Goal: Task Accomplishment & Management: Use online tool/utility

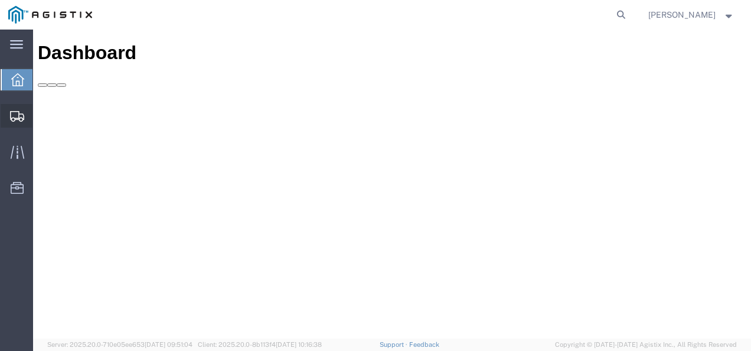
click at [41, 108] on span "Shipments" at bounding box center [36, 116] width 8 height 24
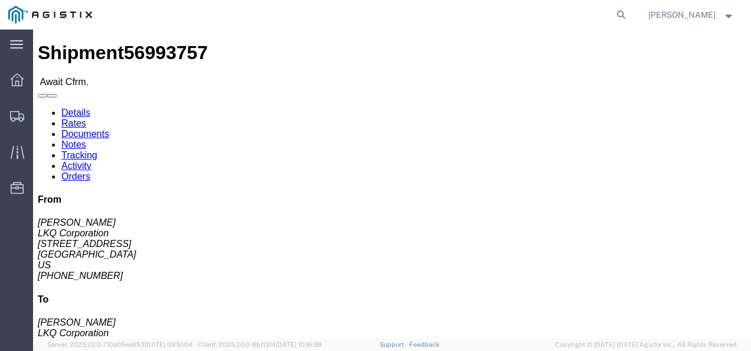
drag, startPoint x: 286, startPoint y: 210, endPoint x: 121, endPoint y: 84, distance: 207.7
click h4 "Routing & Vehicle Information"
click link "Rates"
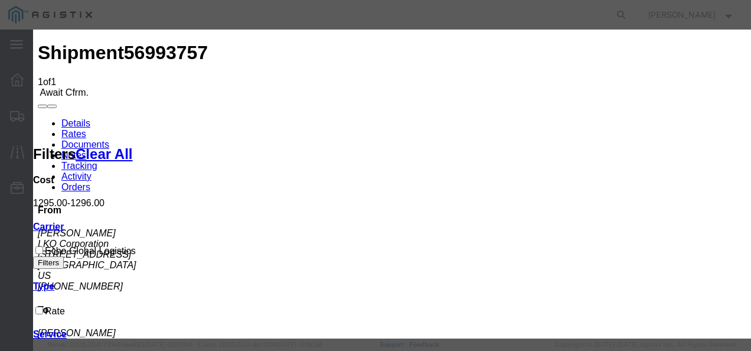
type input "98217398213"
type input "987213987"
type input "98721732187"
drag, startPoint x: 455, startPoint y: 208, endPoint x: 481, endPoint y: 211, distance: 26.2
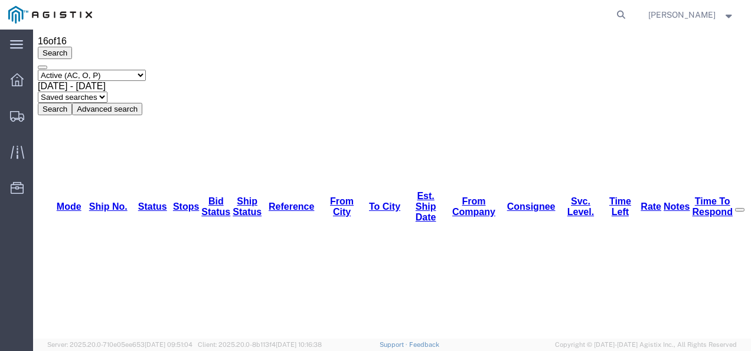
scroll to position [59, 0]
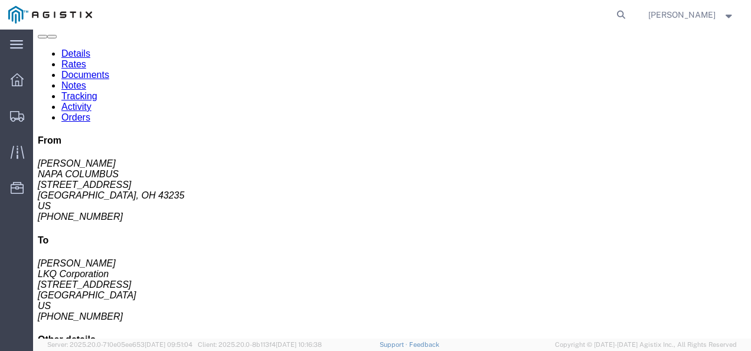
drag, startPoint x: 284, startPoint y: 159, endPoint x: 107, endPoint y: 101, distance: 186.5
click div "Leg 1 - Truckload Vehicle 1: Standard Dry Van (53 Feet) Number of trucks: 1"
click link "Rates"
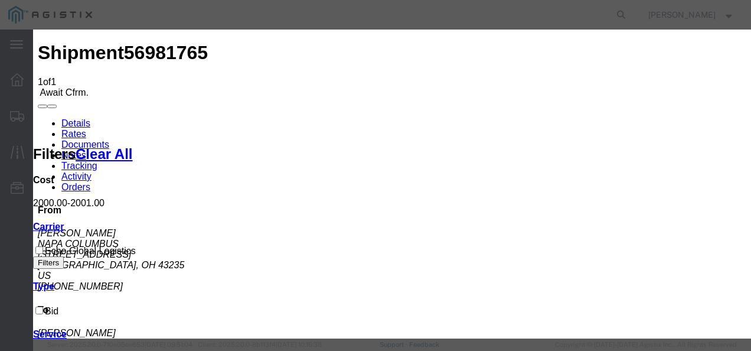
type input "219739872137987"
type input "987213872193`9872"
type input "218739821397"
drag, startPoint x: 513, startPoint y: 242, endPoint x: 652, endPoint y: 281, distance: 144.1
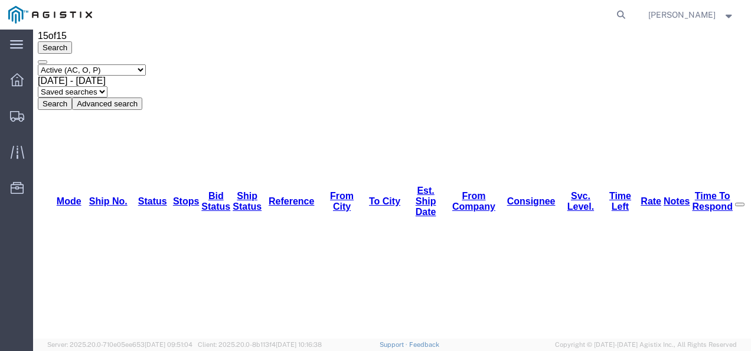
scroll to position [91, 0]
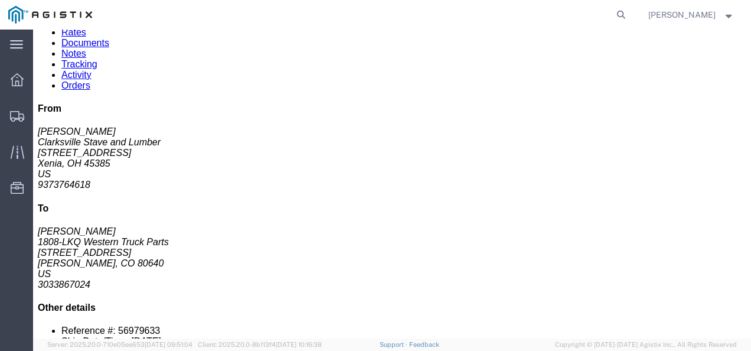
drag, startPoint x: 292, startPoint y: 145, endPoint x: 190, endPoint y: 86, distance: 117.4
click div "Leg 1 - Truckload Vehicle 1: Flat Bed Number of trucks: 1"
click link "Rates"
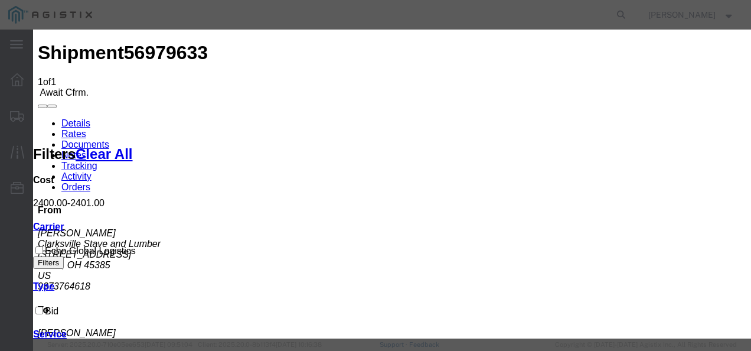
drag, startPoint x: 332, startPoint y: 157, endPoint x: 329, endPoint y: 166, distance: 9.9
type input "129874392137"
type input "98721398729837"
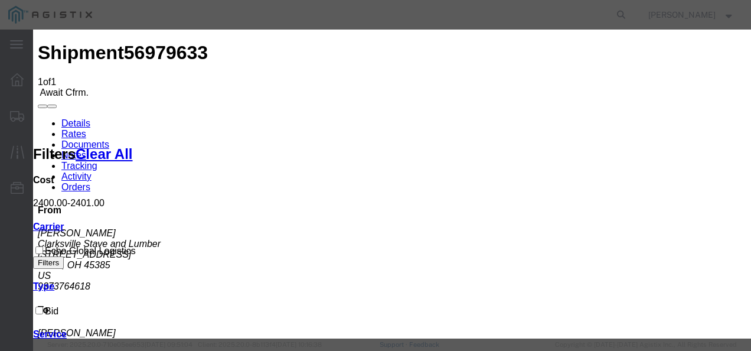
scroll to position [118, 0]
type input "9872173219873"
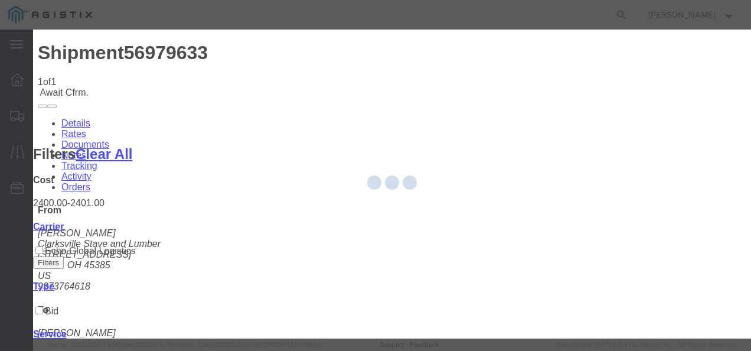
drag, startPoint x: 492, startPoint y: 207, endPoint x: 489, endPoint y: 298, distance: 91.6
click at [492, 210] on div at bounding box center [392, 184] width 718 height 309
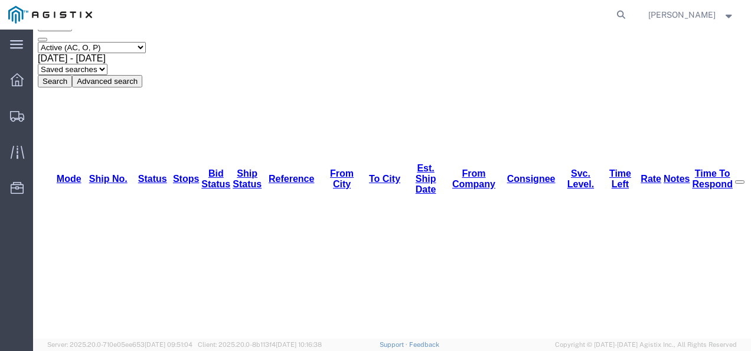
scroll to position [71, 0]
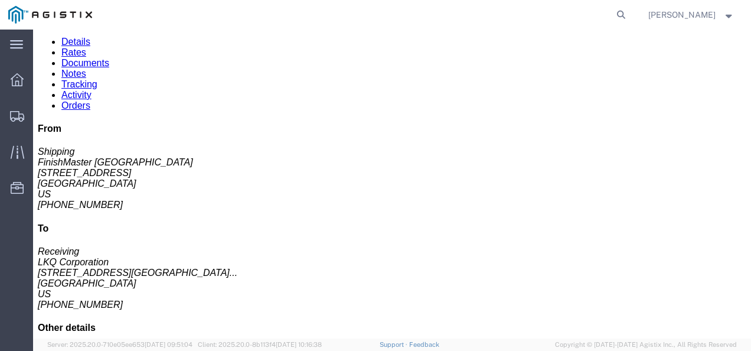
click div "Leg 1 - Truckload Vehicle 1: Standard Dry Van (53 Feet) Number of trucks: 1"
click link "Rates"
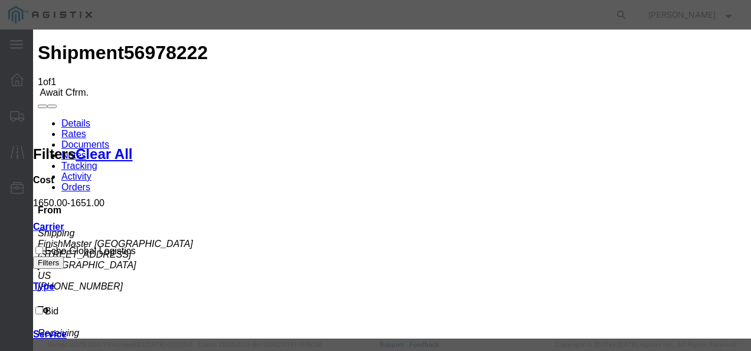
type input "198273982137987"
type input "98721398721987"
type input "982139872197"
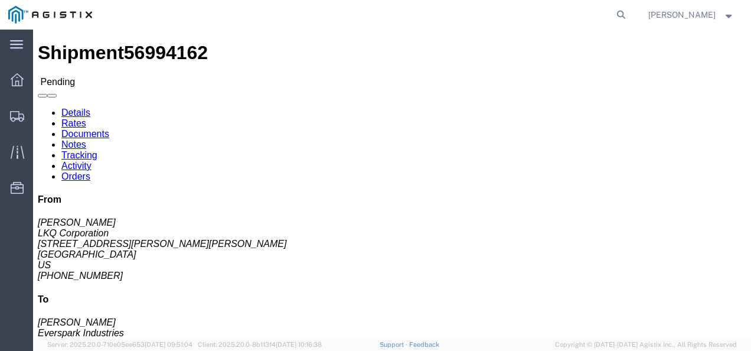
click div "Shipment Detail Ship From LKQ Corporation ([PERSON_NAME]) [STREET_ADDRESS][PERS…"
drag, startPoint x: 341, startPoint y: 205, endPoint x: 348, endPoint y: 210, distance: 8.5
click div "Shipment Detail Ship From LKQ Corporation ([PERSON_NAME]) [STREET_ADDRESS][PERS…"
click div "Leg 1 - Truckload Vehicle 1: Standard Dry Van (53 Feet) Number of trucks: 1"
click h4 "Routing & Vehicle Information"
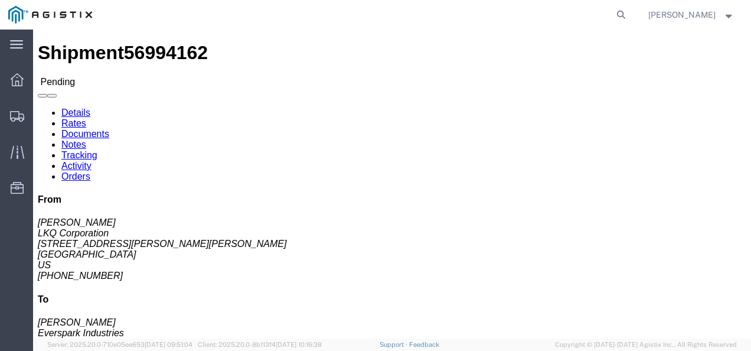
drag, startPoint x: 375, startPoint y: 211, endPoint x: 444, endPoint y: 279, distance: 96.4
click h4 "Routing & Vehicle Information"
click div "Leg 1 - Truckload Vehicle 1: Standard Dry Van (53 Feet) Number of trucks: 1"
click button "Enter / Modify Bid"
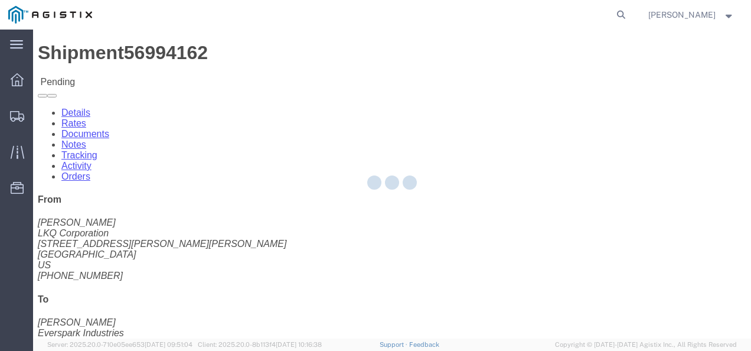
select select "4622"
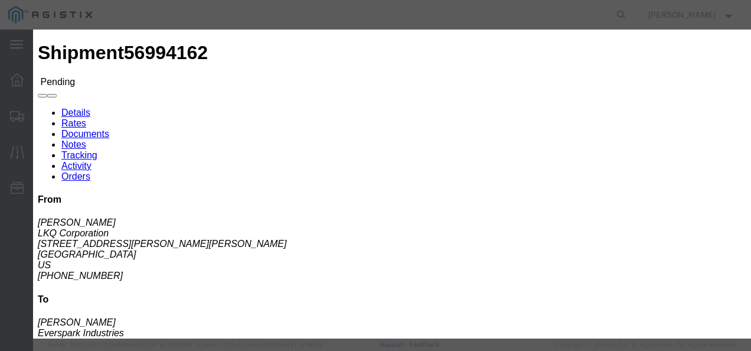
click link "ks_ga - Echo Global Logistics - TL Standard 3 - 5 Day"
drag, startPoint x: 609, startPoint y: 126, endPoint x: 435, endPoint y: 114, distance: 174.6
click div "Select 2 Day Service 3 Axle Winch Truck 3 to 5 Day Service 96L Domestic Flat Ra…"
type input "1250"
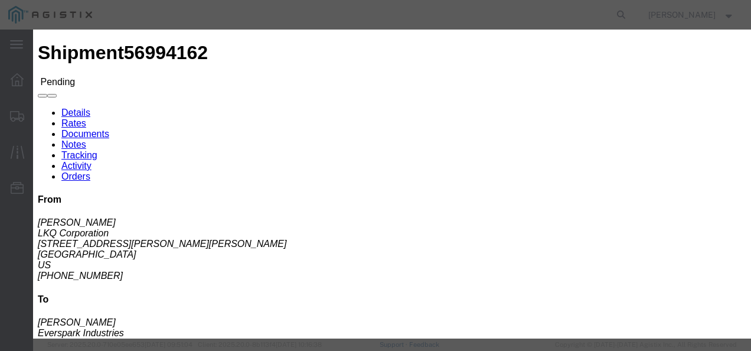
click button "Submit"
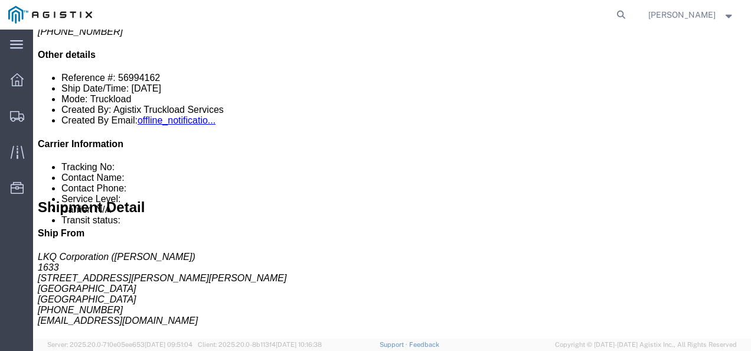
scroll to position [295, 0]
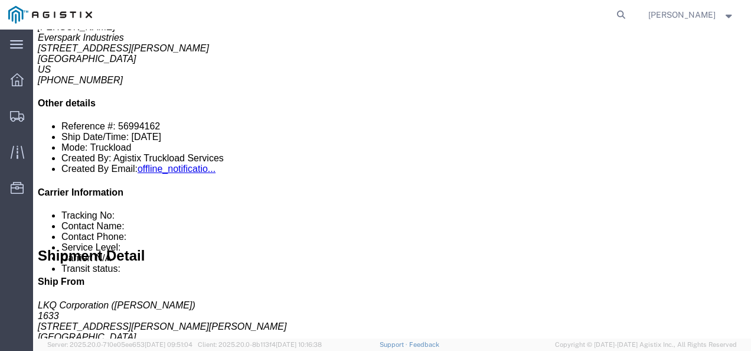
click div "5 Pallet(s) Standard (Not Stackable) Total weight: 11232.00 LBS ( dim ) Carton …"
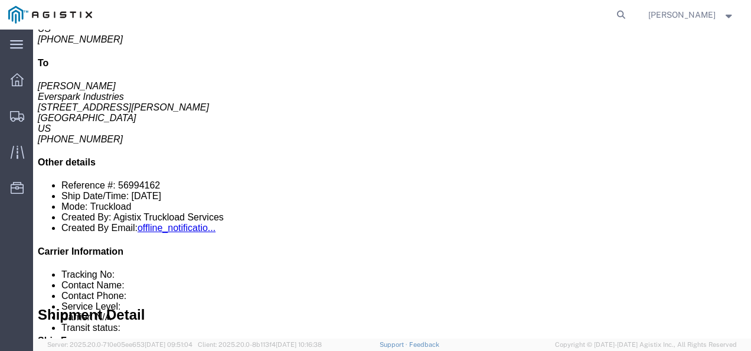
drag, startPoint x: 374, startPoint y: 214, endPoint x: 381, endPoint y: 226, distance: 14.3
click div "5 Pallet(s) Standard (Not Stackable) Total weight: 11232.00 LBS ( dim ) Carton …"
click button "Enter / Modify Bid"
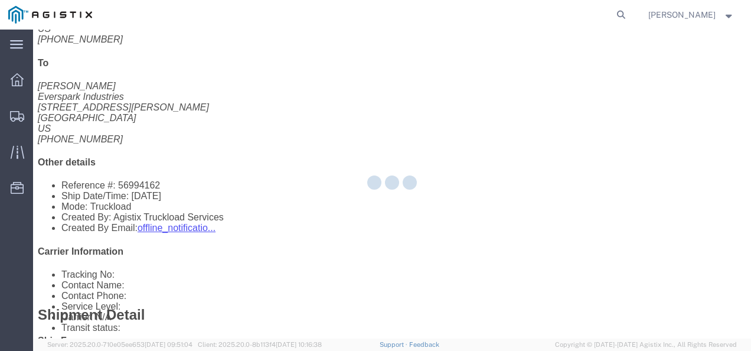
select select "4622"
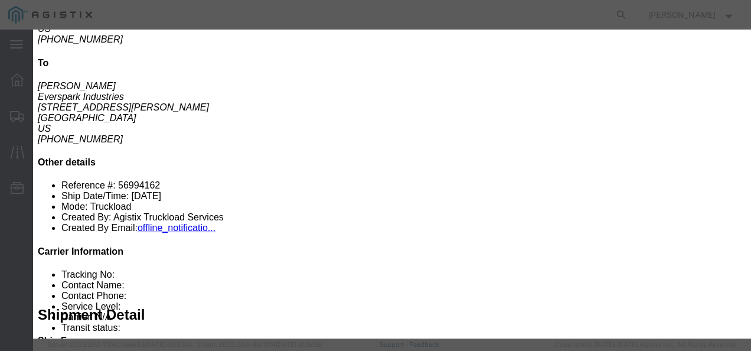
click link "ks_ga - Echo Global Logistics - TL Standard 3 - 5 Day"
drag, startPoint x: 618, startPoint y: 126, endPoint x: 382, endPoint y: 113, distance: 236.4
click div "Select 2 Day Service 3 Axle Winch Truck 3 to 5 Day Service 96L Domestic Flat Ra…"
type input "1400"
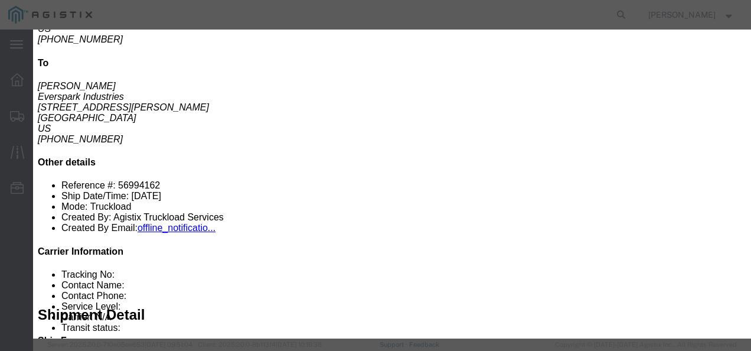
click button "Submit"
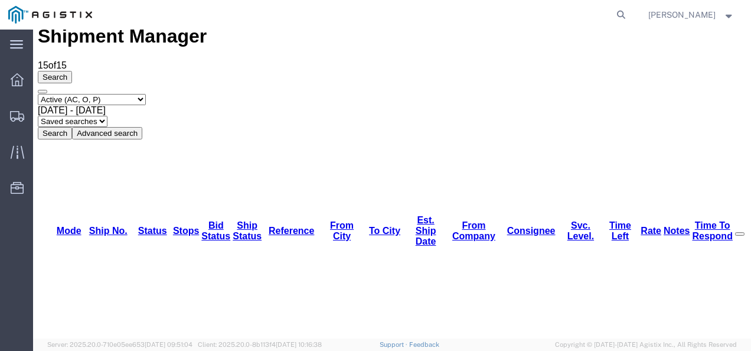
scroll to position [0, 0]
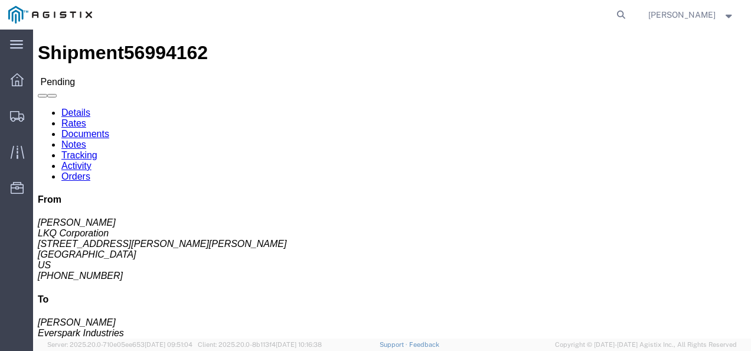
click button "Enter / Modify Bid"
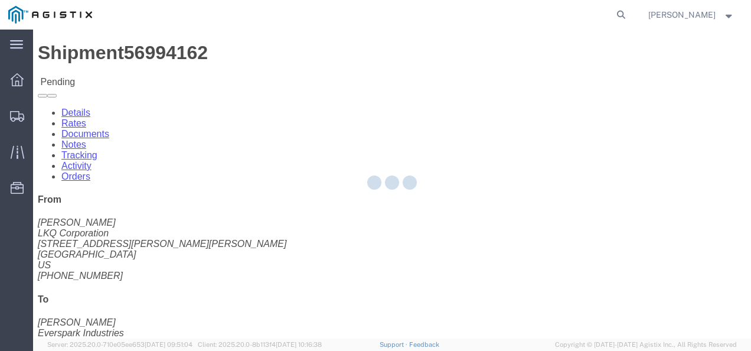
select select "4622"
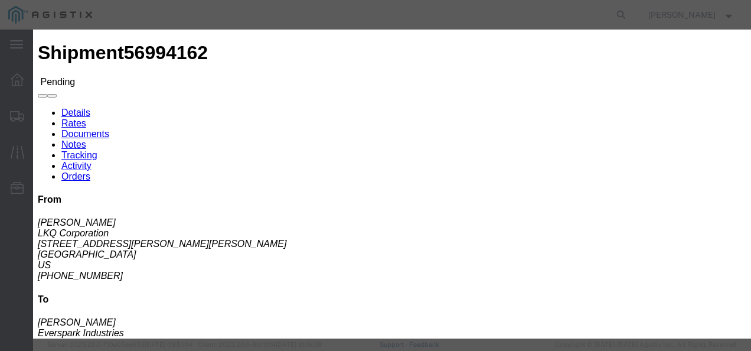
drag, startPoint x: 217, startPoint y: 95, endPoint x: 214, endPoint y: 105, distance: 10.5
click div "Previous Bids Click a bid below to modify it or add a new bid in the form below…"
click link "ks_ga - Echo Global Logistics - TL Standard 3 - 5 Day"
drag, startPoint x: 618, startPoint y: 179, endPoint x: 405, endPoint y: 166, distance: 213.5
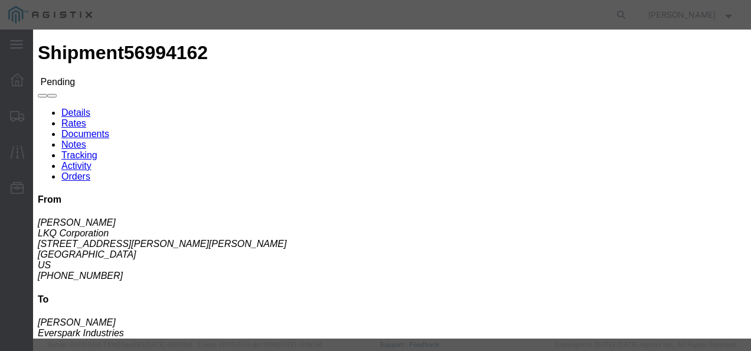
click div "Mode Select Air Less than Truckload Multi-Leg Ocean Freight Rail Small Parcel T…"
type input "1300"
click div "Editing "ks_ga" Go back Vendor Select Echo Global Logistics Service Level Selec…"
drag, startPoint x: 595, startPoint y: 246, endPoint x: 601, endPoint y: 247, distance: 6.0
click div "Submit Close"
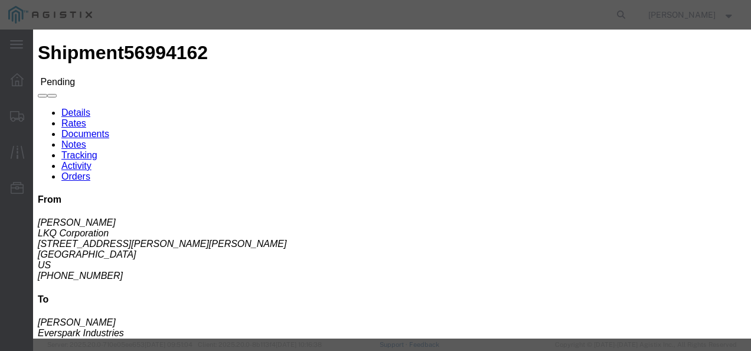
click button "Submit"
